Goal: Task Accomplishment & Management: Manage account settings

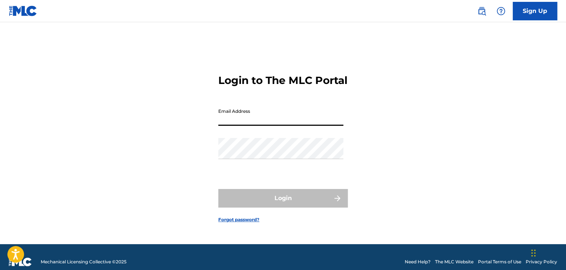
click at [272, 120] on input "Email Address" at bounding box center [280, 115] width 125 height 21
click at [284, 122] on input "Email Address" at bounding box center [280, 115] width 125 height 21
paste input "[EMAIL_ADDRESS][DOMAIN_NAME]"
type input "[EMAIL_ADDRESS][DOMAIN_NAME]"
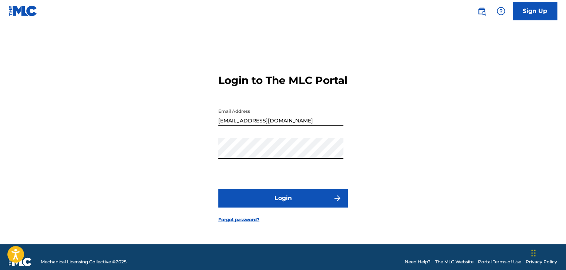
click at [287, 202] on button "Login" at bounding box center [282, 198] width 129 height 18
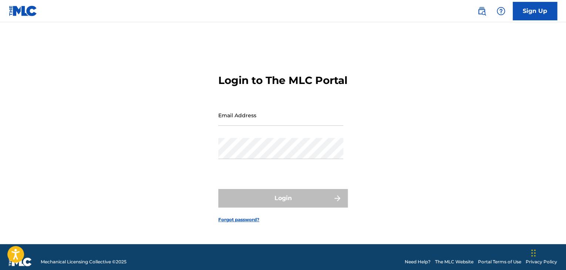
click at [239, 121] on input "Email Address" at bounding box center [280, 115] width 125 height 21
click at [414, 142] on div "Login to The MLC Portal Email Address Password Login Forgot password?" at bounding box center [283, 142] width 518 height 203
click at [282, 126] on input "Email Address" at bounding box center [280, 115] width 125 height 21
paste input "[EMAIL_ADDRESS][DOMAIN_NAME]"
type input "[EMAIL_ADDRESS][DOMAIN_NAME]"
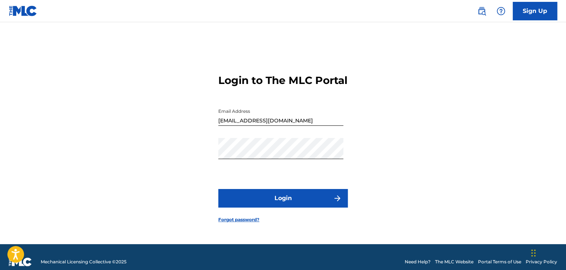
click at [312, 200] on button "Login" at bounding box center [282, 198] width 129 height 18
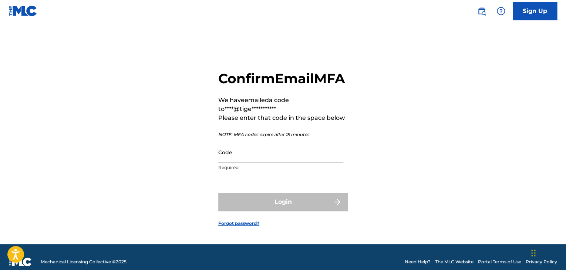
click at [256, 163] on input "Code" at bounding box center [280, 152] width 125 height 21
paste input "114183"
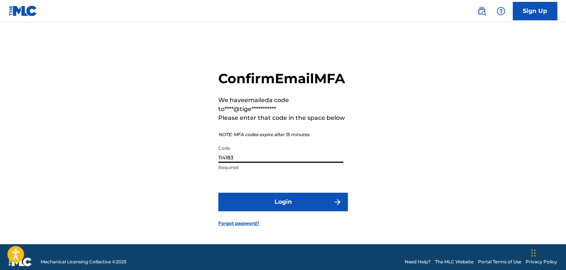
type input "114183"
click at [303, 211] on button "Login" at bounding box center [282, 202] width 129 height 18
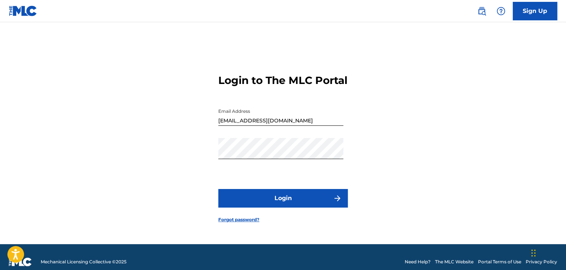
click at [279, 202] on button "Login" at bounding box center [282, 198] width 129 height 18
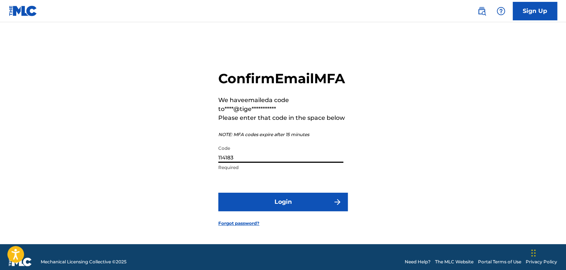
click at [271, 163] on input "114183" at bounding box center [280, 152] width 125 height 21
drag, startPoint x: 285, startPoint y: 142, endPoint x: 314, endPoint y: 145, distance: 28.6
click at [314, 138] on p "NOTE: MFA codes expire after 15 minutes" at bounding box center [282, 134] width 129 height 7
click at [250, 163] on input "114183" at bounding box center [280, 152] width 125 height 21
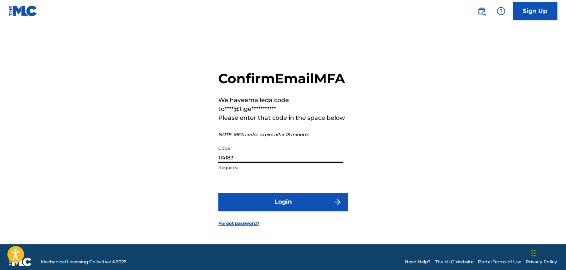
click at [261, 163] on input "114183" at bounding box center [280, 152] width 125 height 21
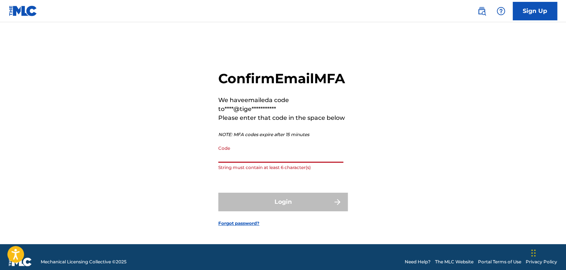
click at [260, 163] on input "Code" at bounding box center [280, 152] width 125 height 21
drag, startPoint x: 270, startPoint y: 145, endPoint x: 323, endPoint y: 145, distance: 52.9
click at [323, 138] on p "NOTE: MFA codes expire after 15 minutes" at bounding box center [282, 134] width 129 height 7
click at [308, 138] on p "NOTE: MFA codes expire after 15 minutes" at bounding box center [282, 134] width 129 height 7
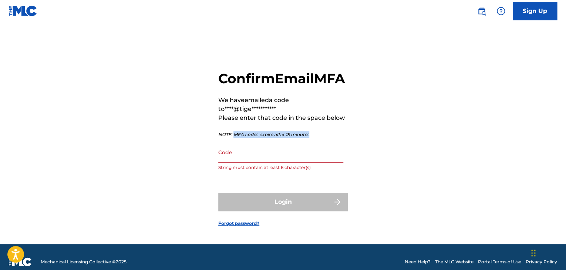
drag, startPoint x: 308, startPoint y: 144, endPoint x: 235, endPoint y: 142, distance: 72.9
click at [235, 138] on p "NOTE: MFA codes expire after 15 minutes" at bounding box center [282, 134] width 129 height 7
click at [270, 163] on input "Code" at bounding box center [280, 152] width 125 height 21
paste input "921392"
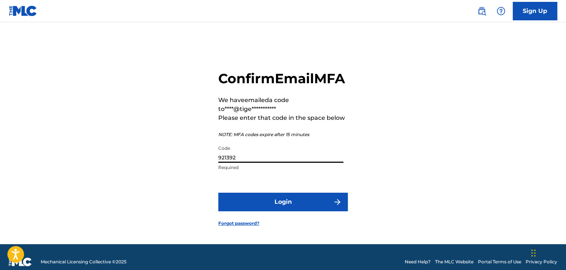
type input "921392"
click at [279, 211] on button "Login" at bounding box center [282, 202] width 129 height 18
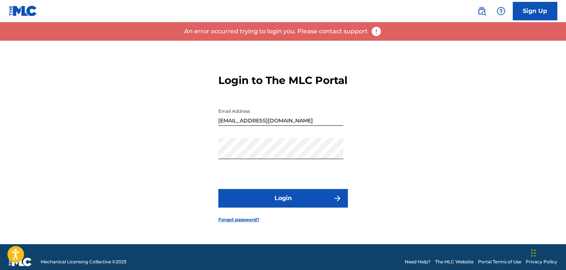
click at [375, 31] on img at bounding box center [376, 31] width 11 height 11
